Goal: Task Accomplishment & Management: Manage account settings

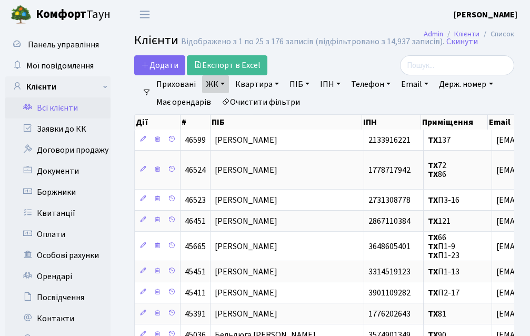
select select "25"
click at [68, 127] on link "Заявки до КК" at bounding box center [57, 128] width 105 height 21
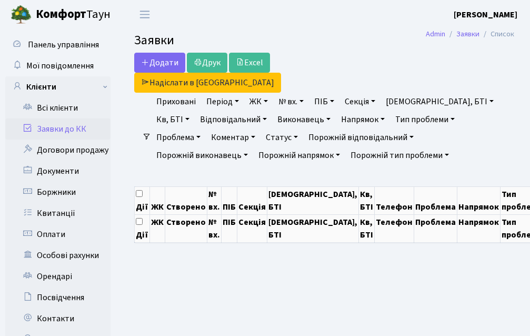
select select "25"
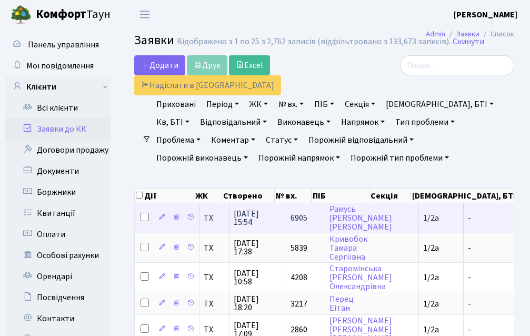
click at [298, 212] on span "6905" at bounding box center [298, 218] width 17 height 12
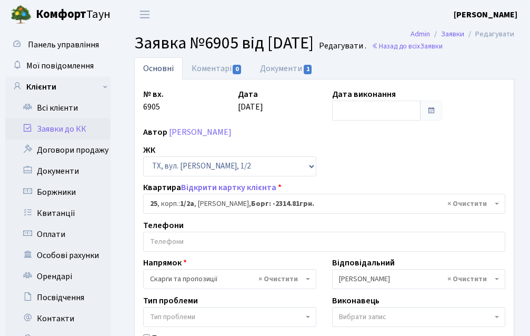
select select "13631"
click at [70, 101] on link "Всі клієнти" at bounding box center [57, 107] width 105 height 21
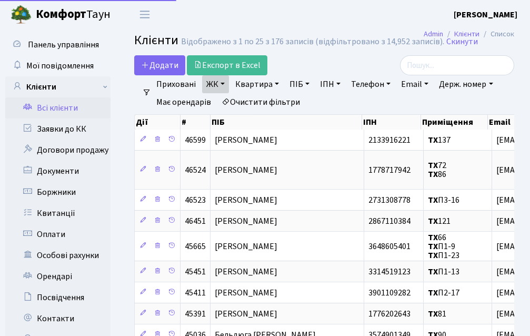
select select "25"
